Goal: Check status

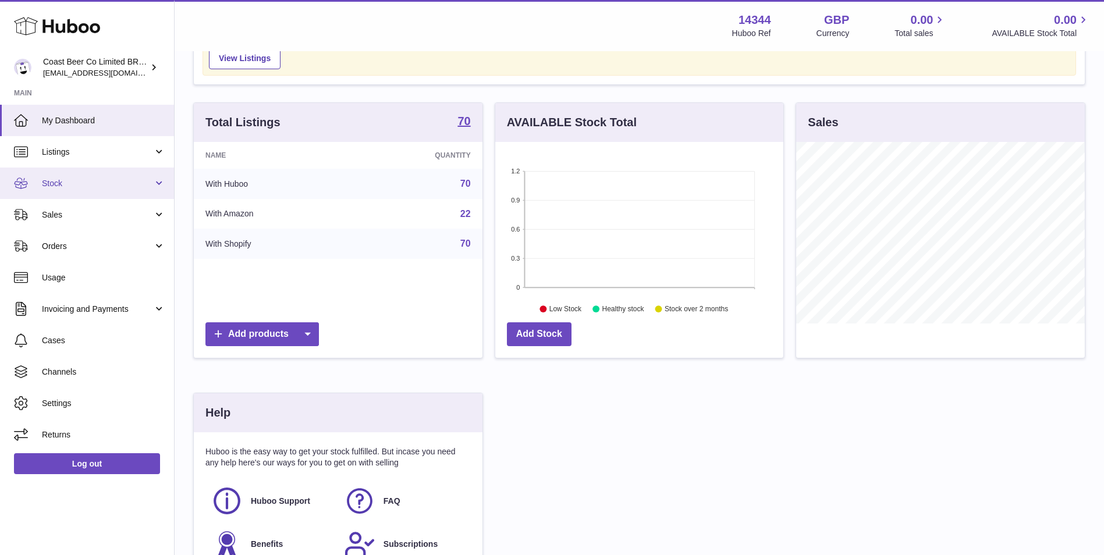
scroll to position [97, 0]
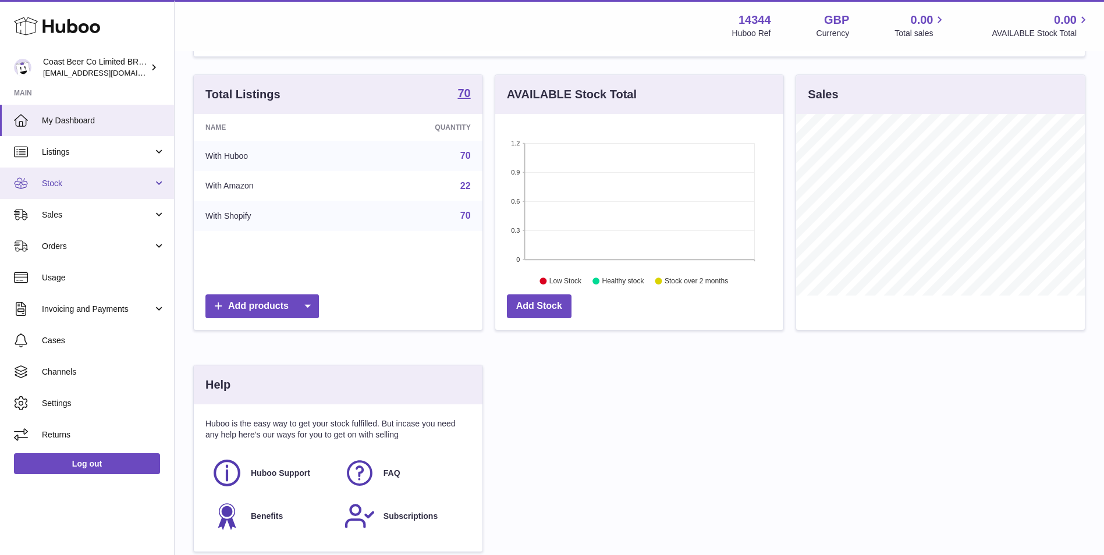
click at [116, 182] on span "Stock" at bounding box center [97, 183] width 111 height 11
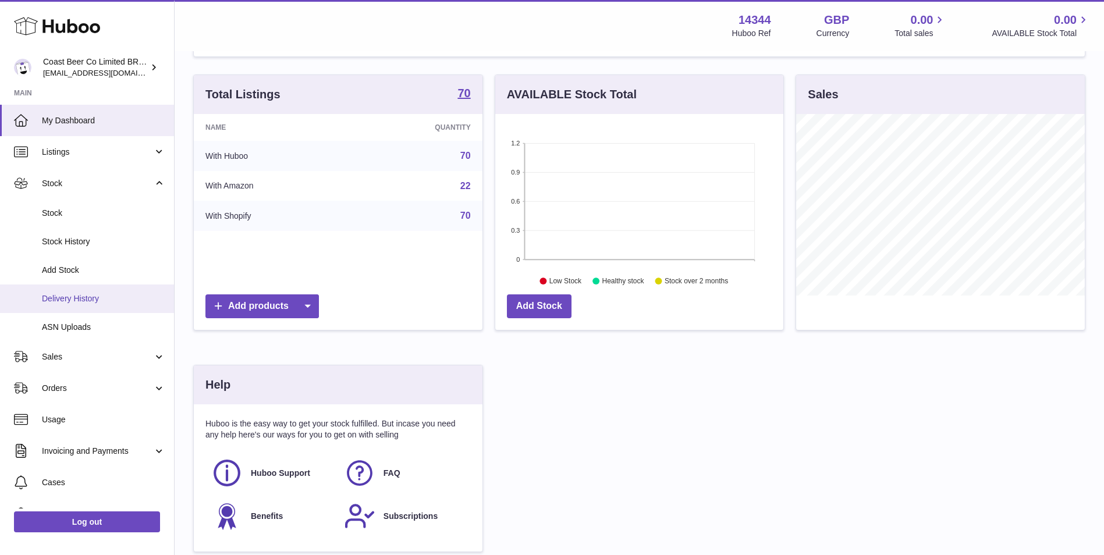
click at [118, 286] on link "Delivery History" at bounding box center [87, 299] width 174 height 29
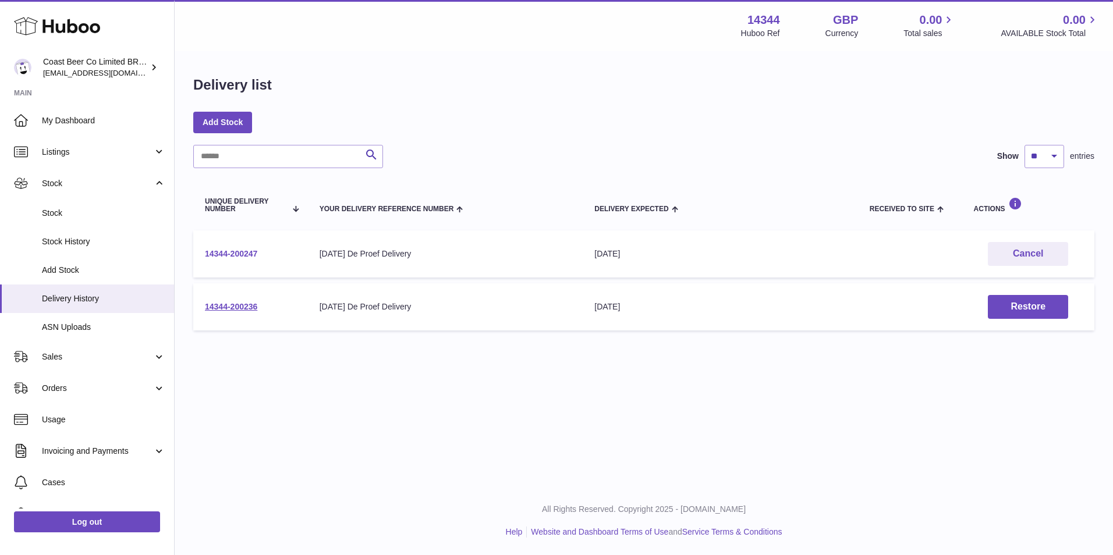
click at [255, 251] on link "14344-200247" at bounding box center [231, 253] width 52 height 9
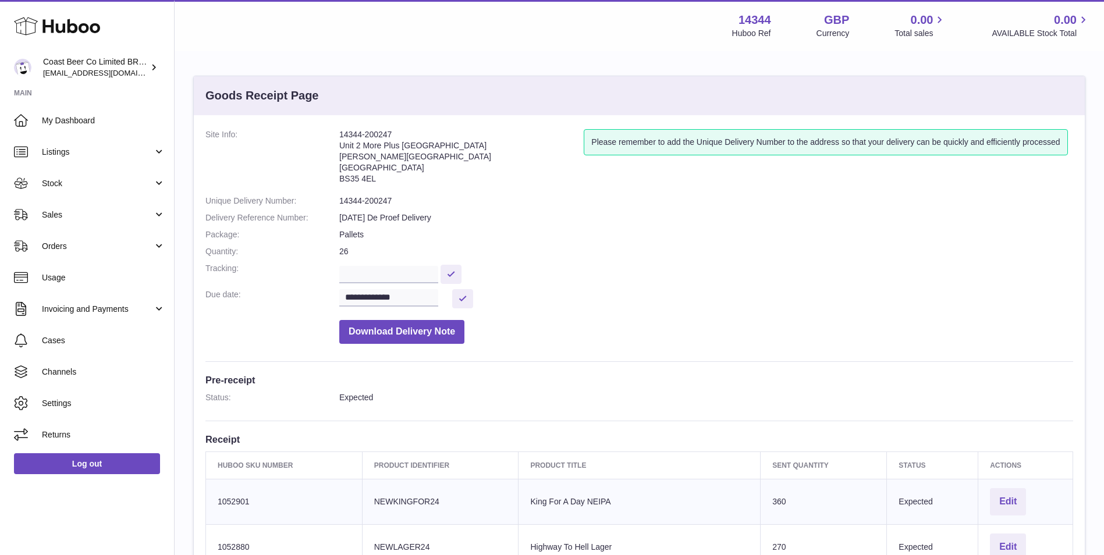
scroll to position [97, 0]
